Goal: Task Accomplishment & Management: Complete application form

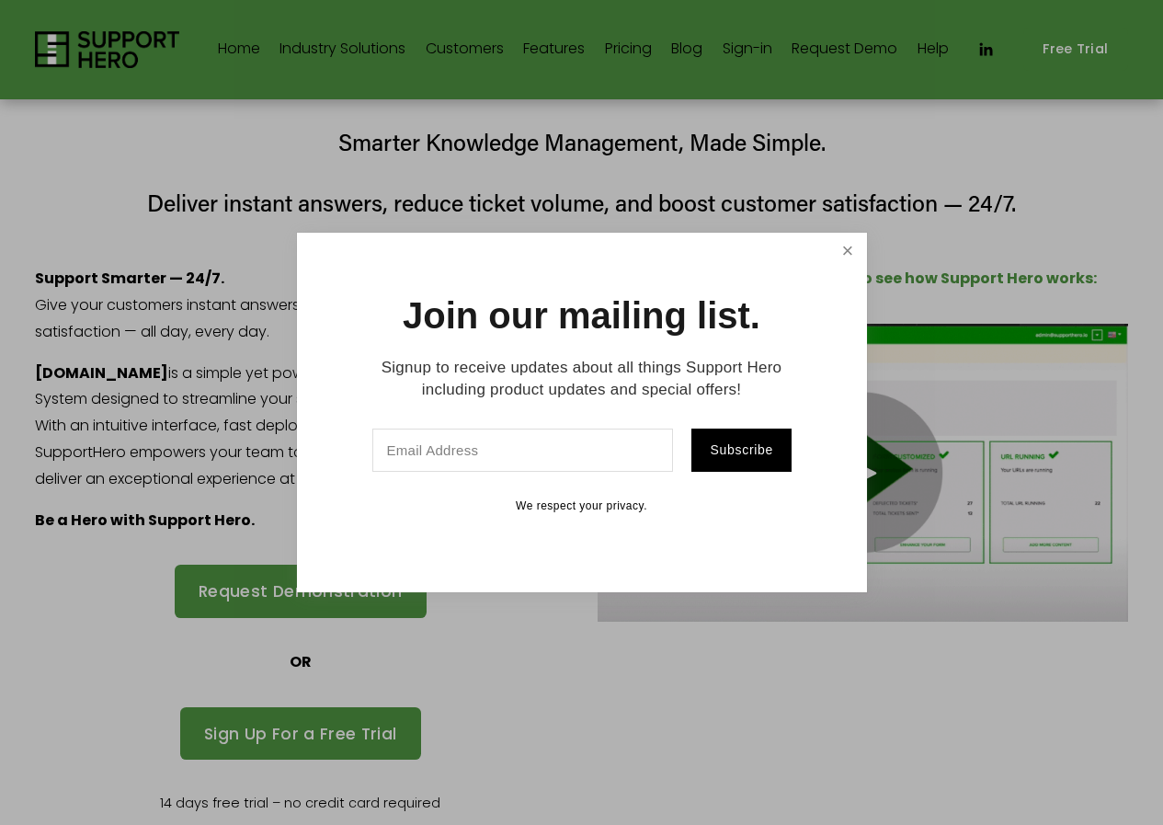
click at [850, 243] on link "Close" at bounding box center [847, 251] width 32 height 32
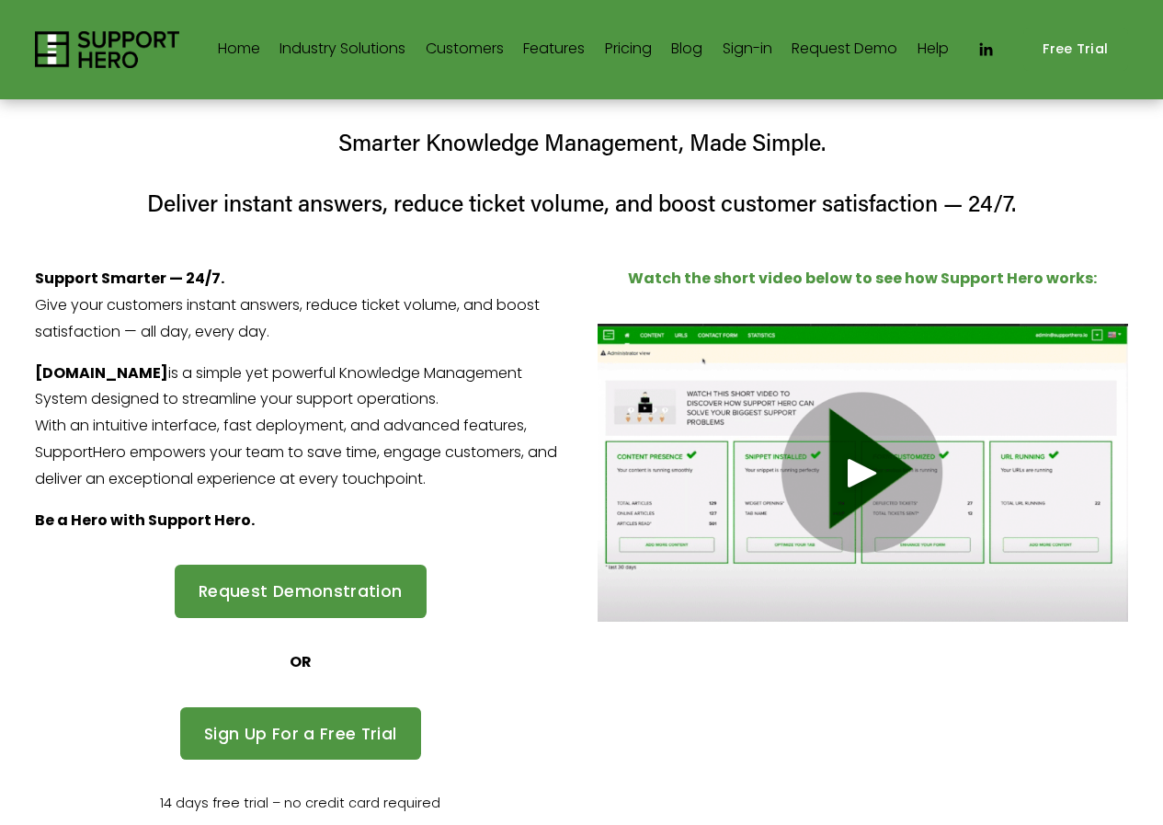
click at [889, 40] on link "Request Demo" at bounding box center [845, 49] width 106 height 29
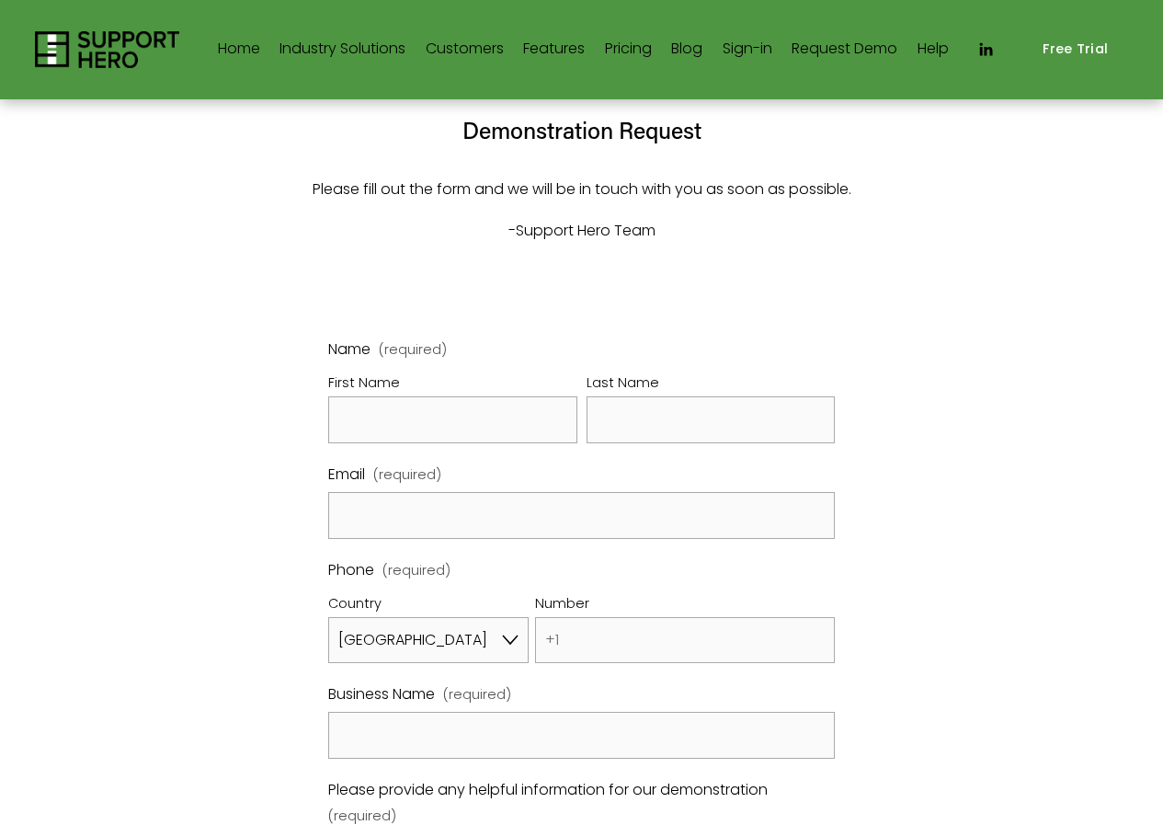
select select "US"
click at [442, 421] on input "First Name" at bounding box center [452, 419] width 249 height 47
type input "[PERSON_NAME]"
type input "Warner"
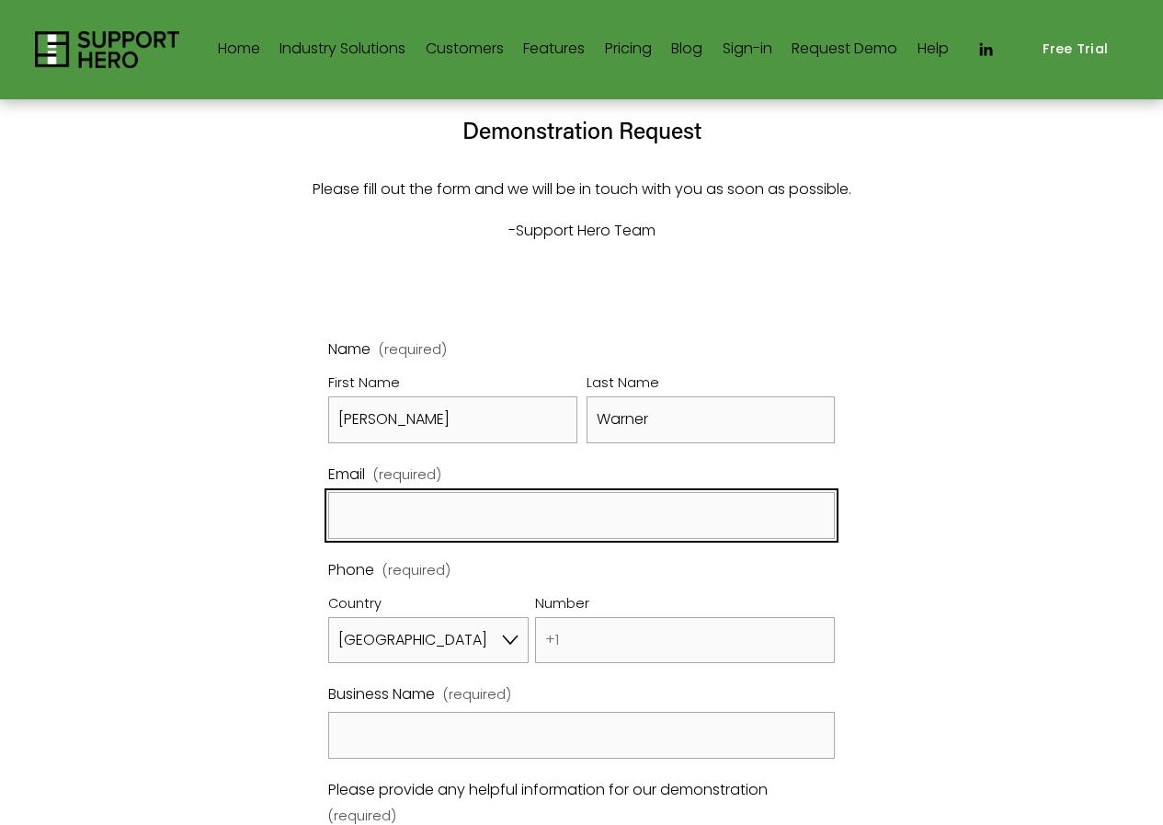
type input "tina@seoleads.me"
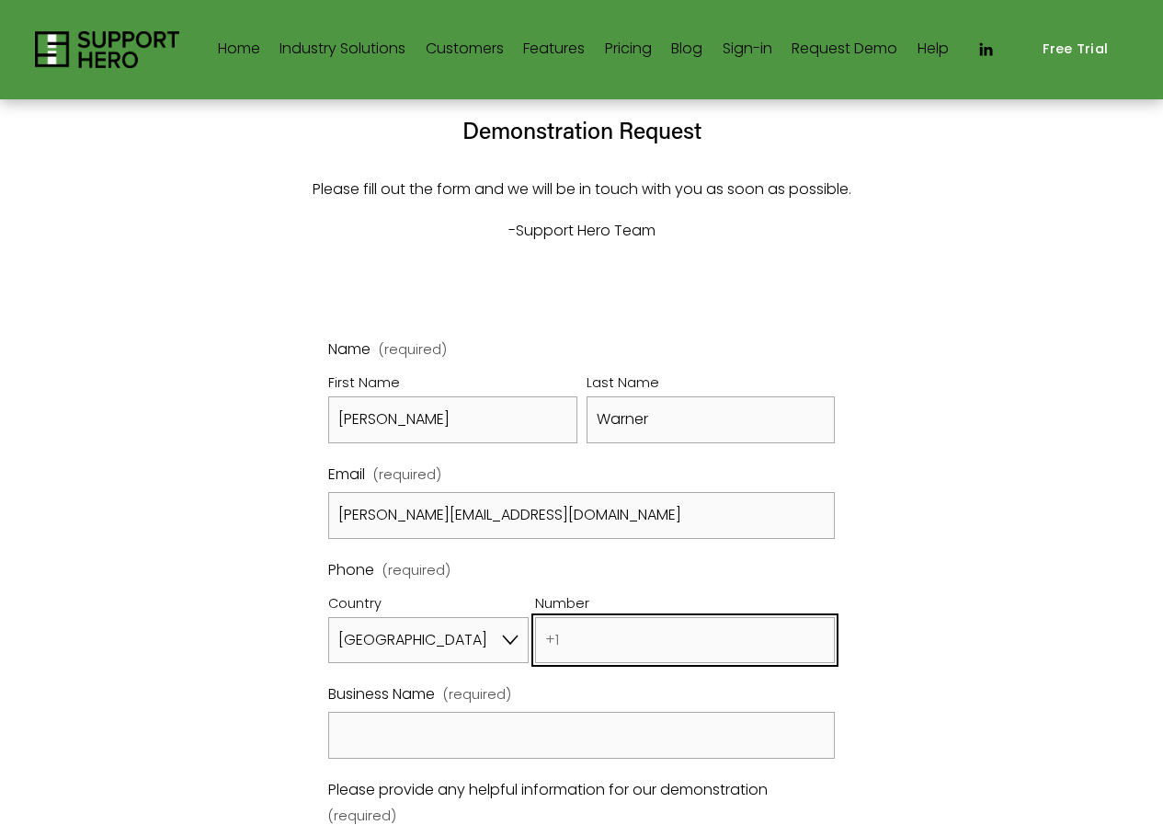
type input "(323) 503-2208"
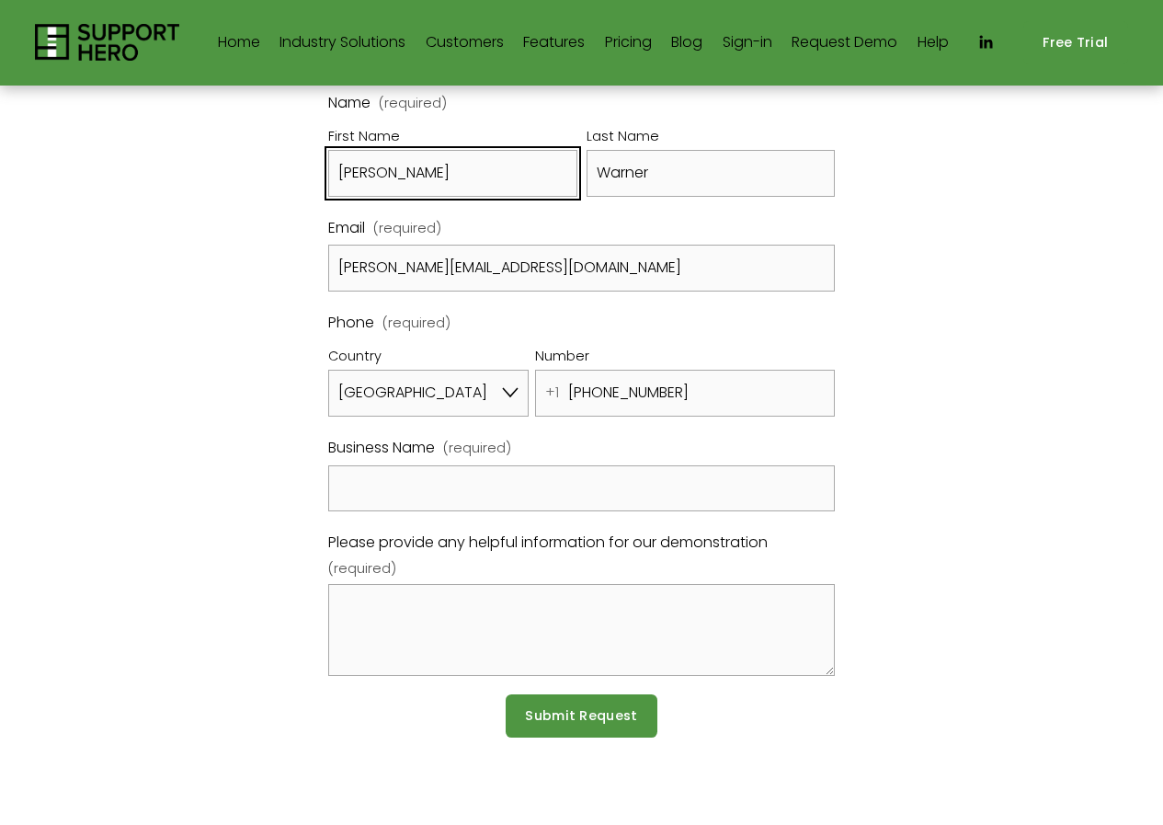
scroll to position [263, 0]
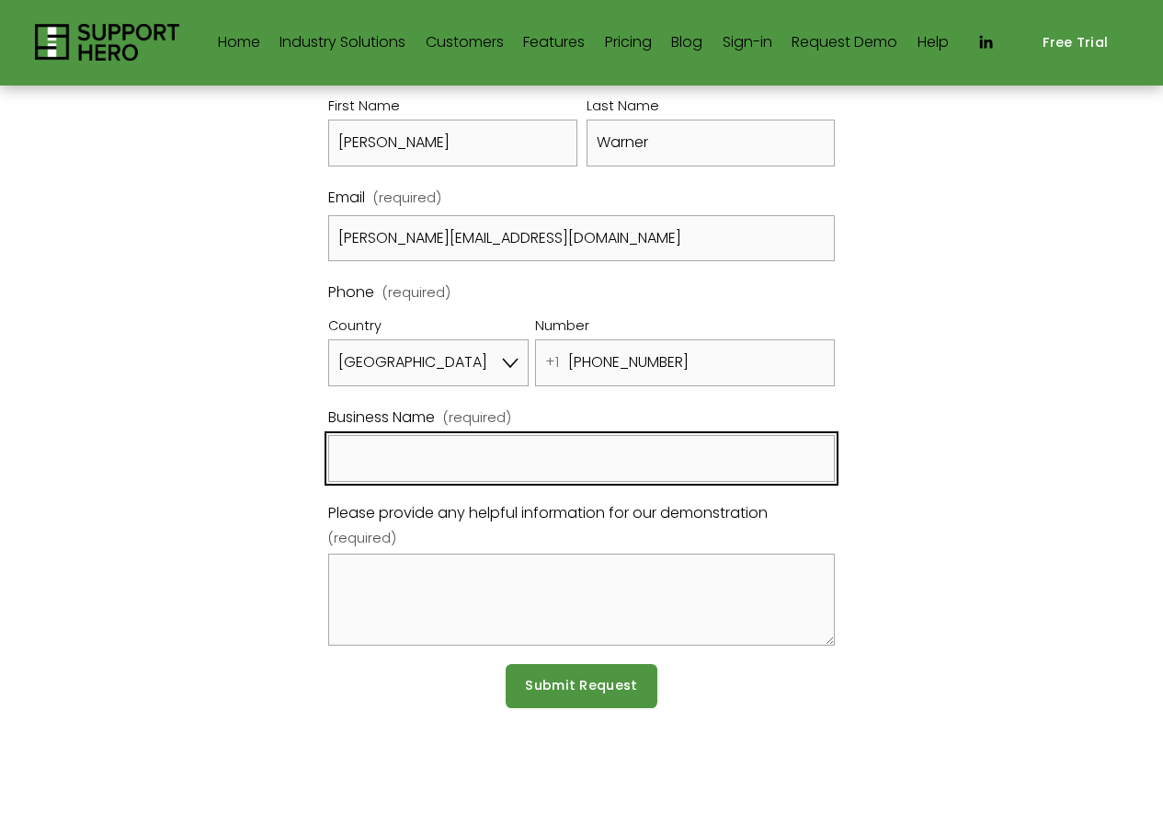
click at [510, 457] on input "Business Name (required)" at bounding box center [581, 458] width 507 height 47
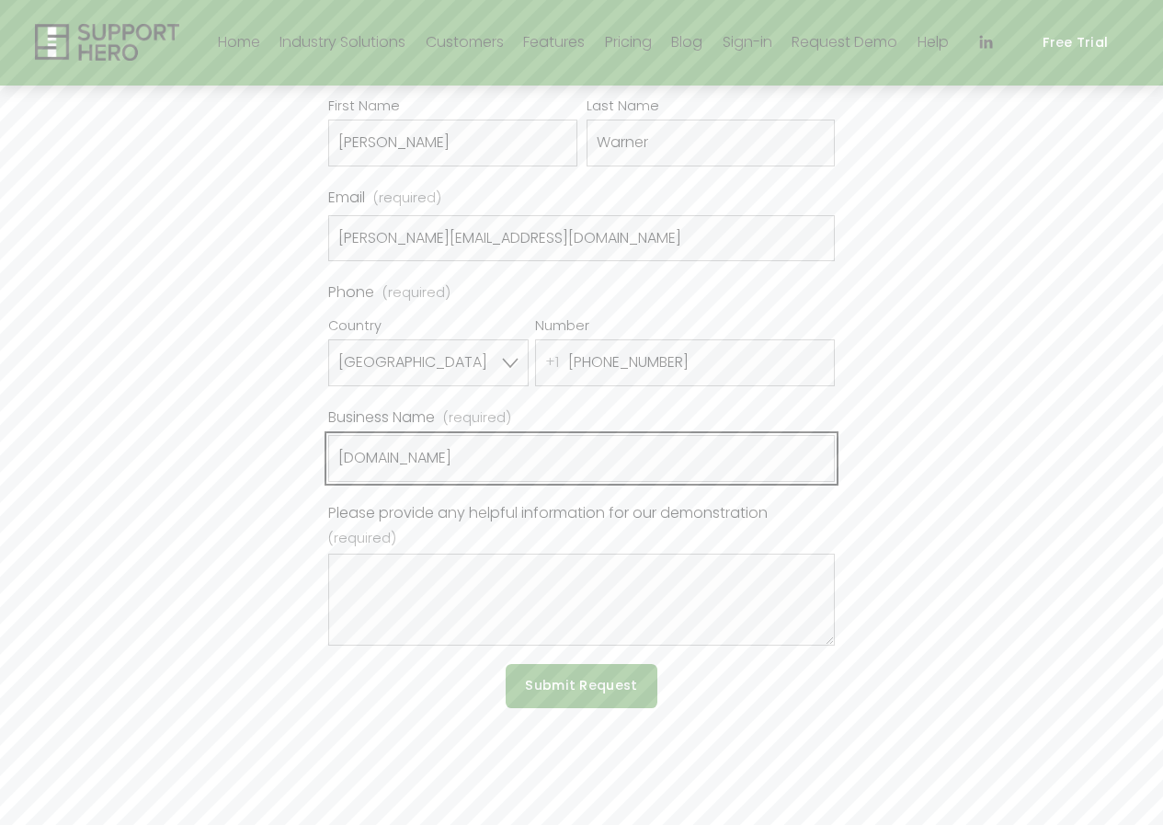
type input "seoleads.me"
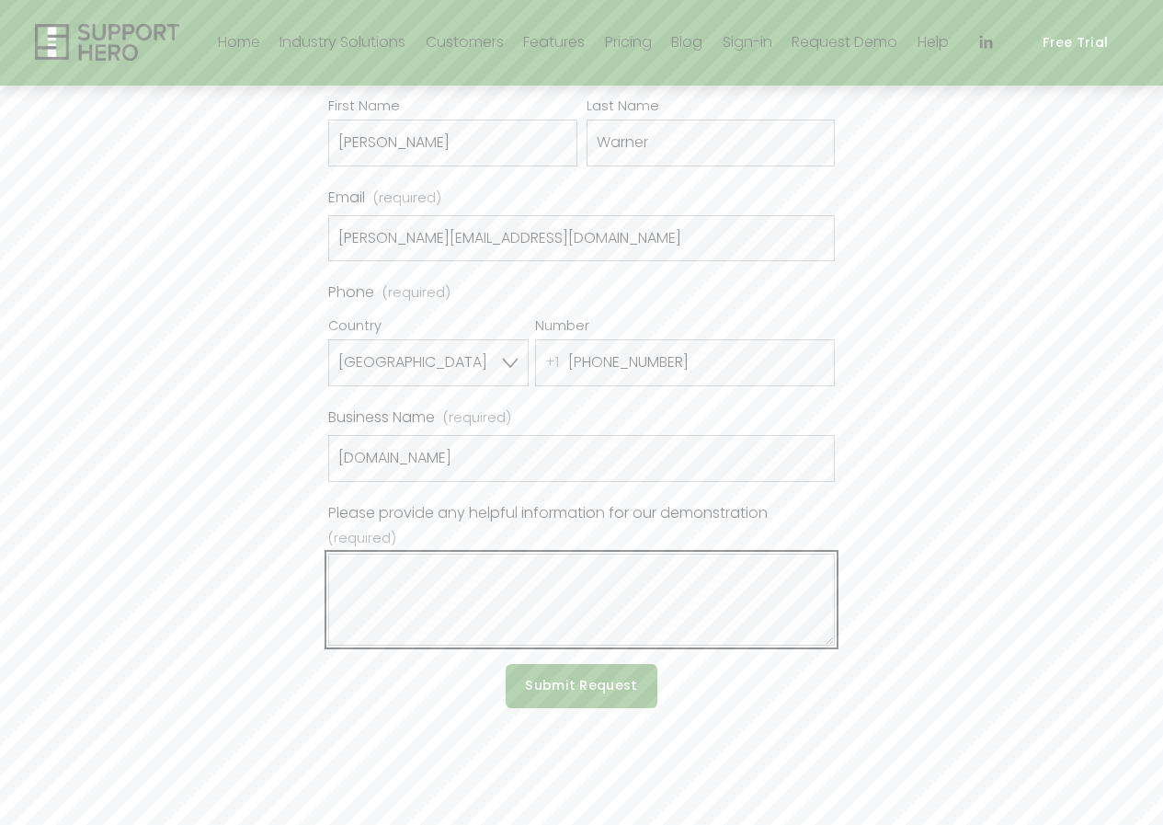
click at [510, 589] on textarea "Please provide any helpful information for our demonstration (required)" at bounding box center [581, 600] width 507 height 92
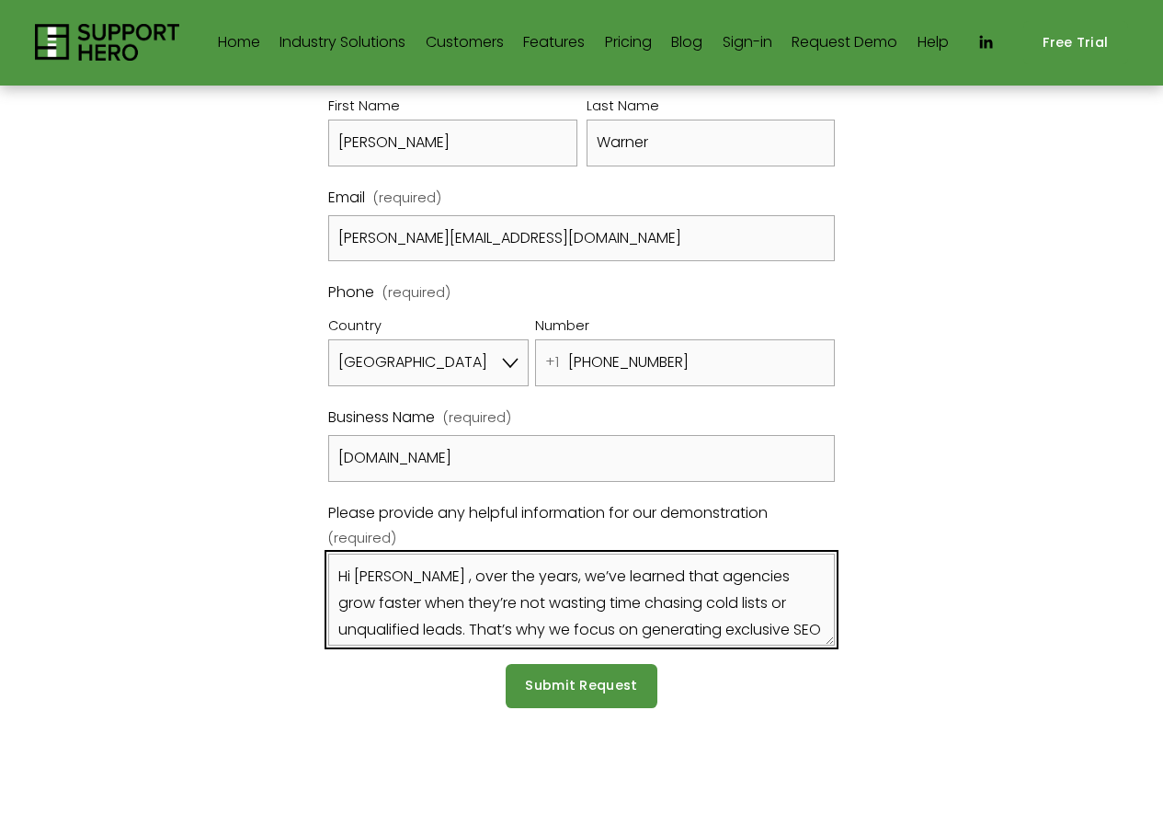
type textarea "Hi Tina Warner , over the years, we’ve learned that agencies grow faster when t…"
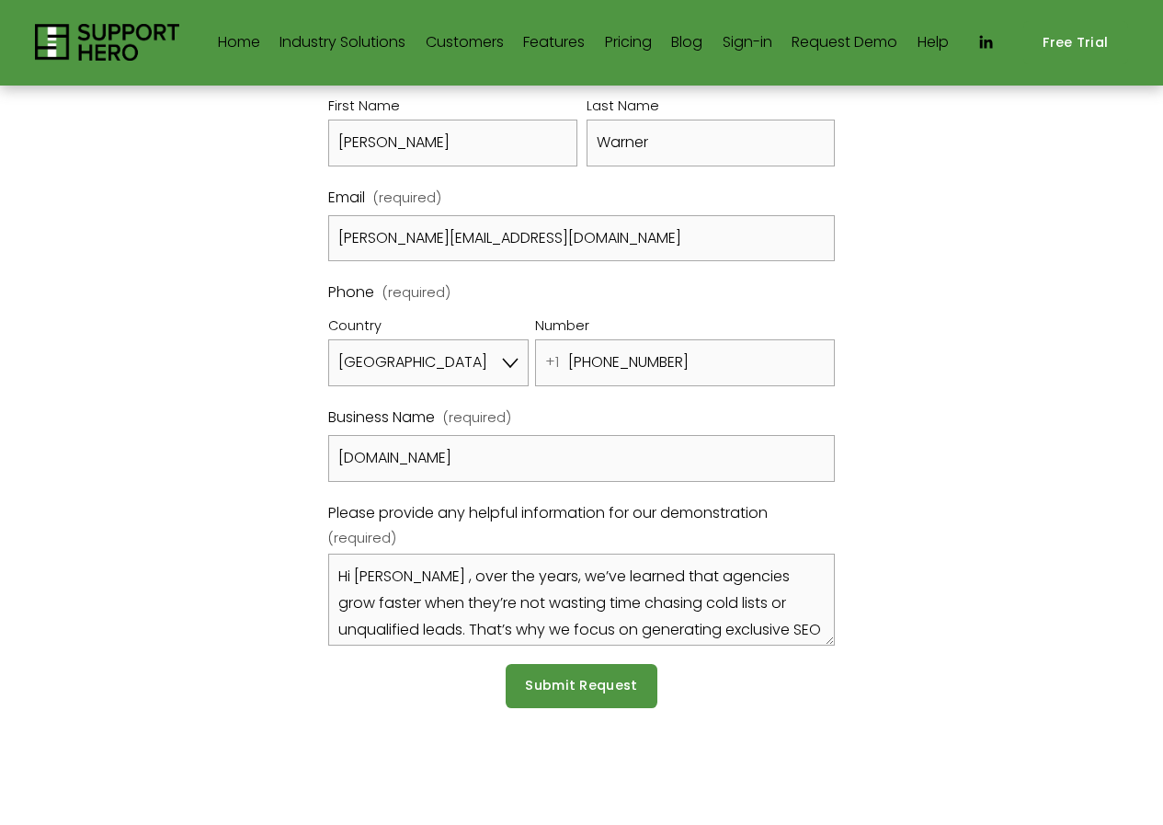
click at [567, 688] on span "Submit Request" at bounding box center [581, 685] width 112 height 18
